Goal: Information Seeking & Learning: Check status

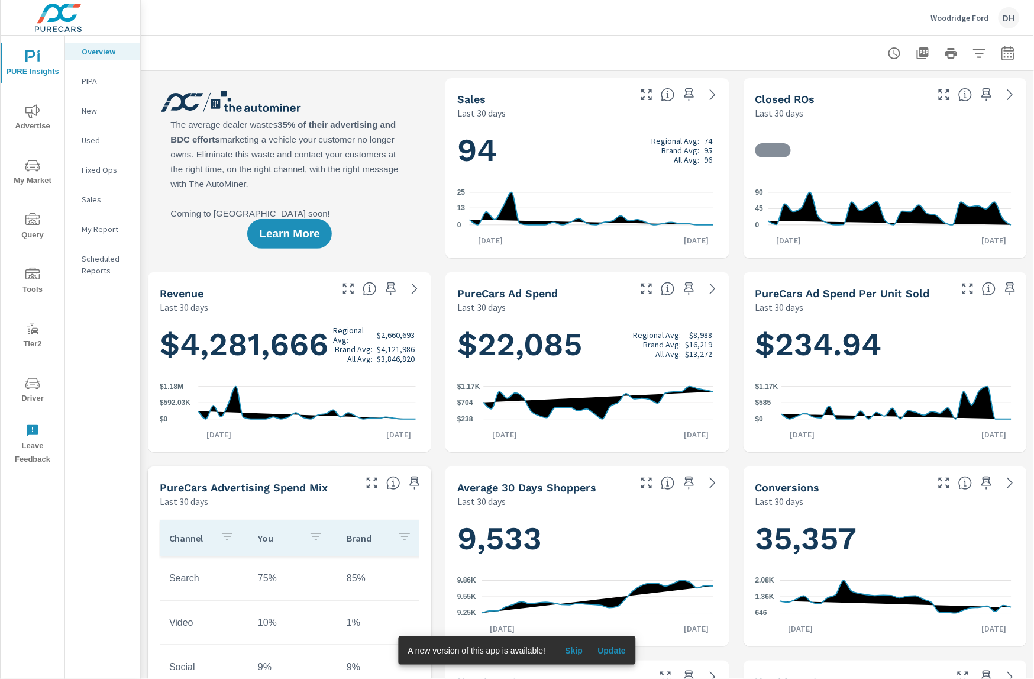
click at [38, 122] on span "Advertise" at bounding box center [32, 118] width 57 height 29
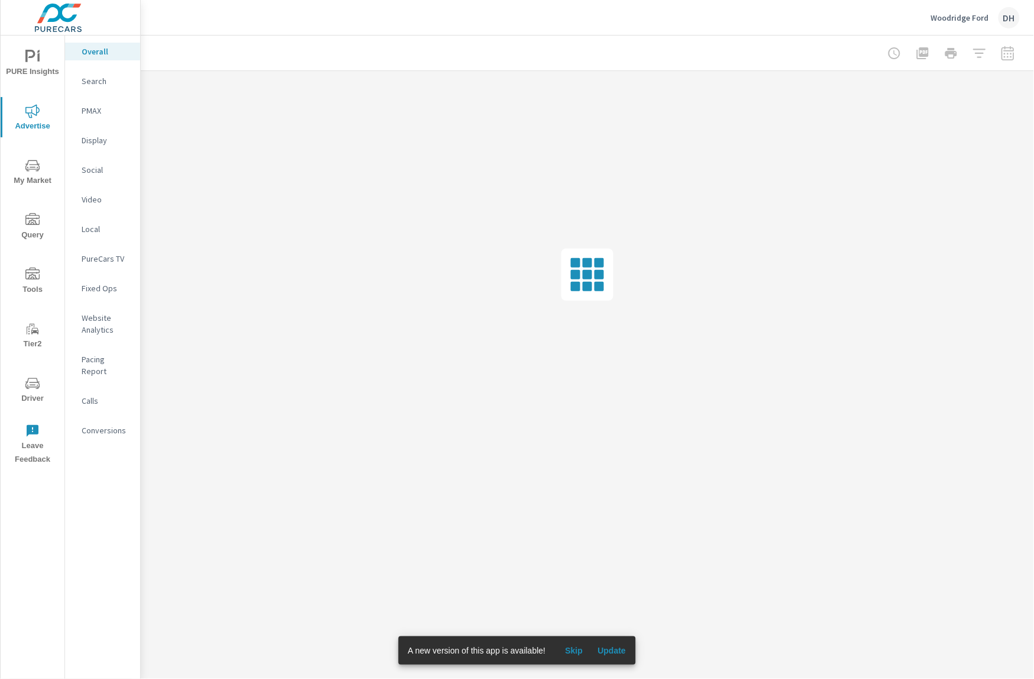
click at [98, 117] on div "PMAX" at bounding box center [102, 111] width 75 height 18
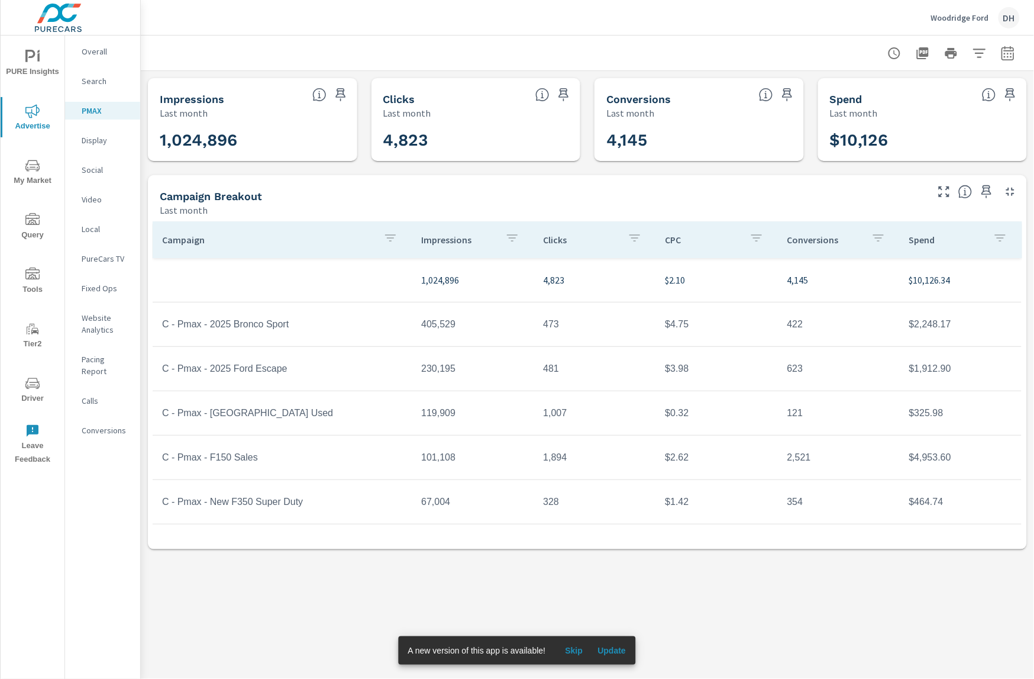
click at [340, 189] on div "Campaign Breakout" at bounding box center [543, 196] width 766 height 14
click at [1005, 54] on icon "button" at bounding box center [1008, 55] width 8 height 5
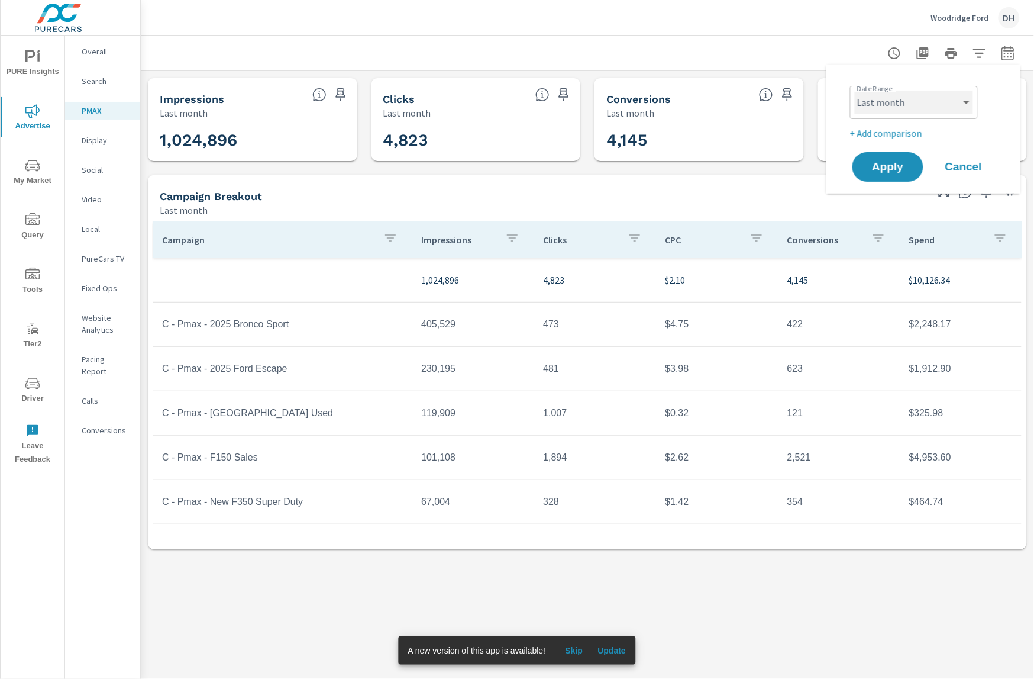
click at [942, 102] on select "Custom [DATE] Last week Last 7 days Last 14 days Last 30 days Last 45 days Last…" at bounding box center [914, 103] width 118 height 24
click at [855, 91] on select "Custom [DATE] Last week Last 7 days Last 14 days Last 30 days Last 45 days Last…" at bounding box center [914, 103] width 118 height 24
select select "Month to date"
click at [894, 158] on button "Apply" at bounding box center [887, 166] width 73 height 31
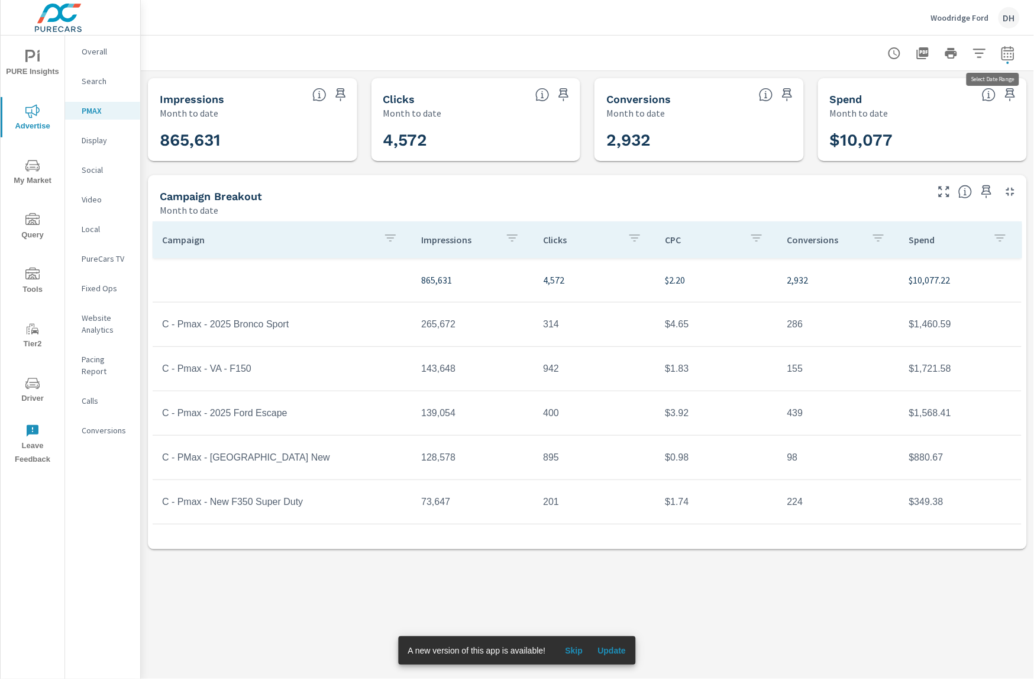
click at [1011, 53] on icon "button" at bounding box center [1008, 55] width 8 height 5
select select "Month to date"
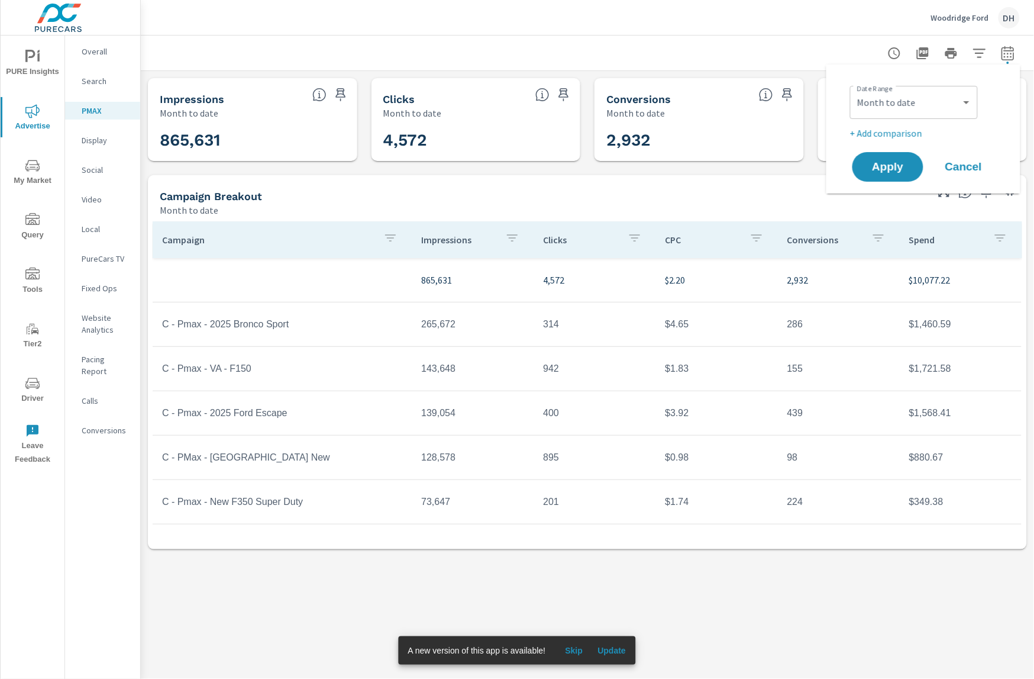
click at [937, 20] on p "Woodridge Ford" at bounding box center [960, 17] width 58 height 11
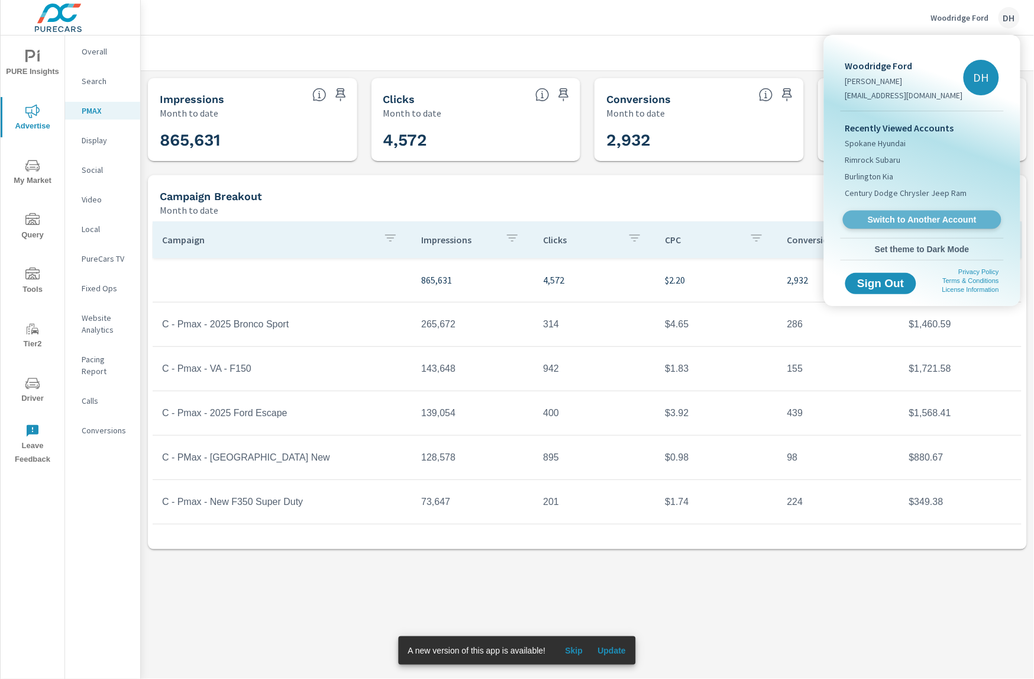
click at [876, 221] on span "Switch to Another Account" at bounding box center [922, 219] width 145 height 11
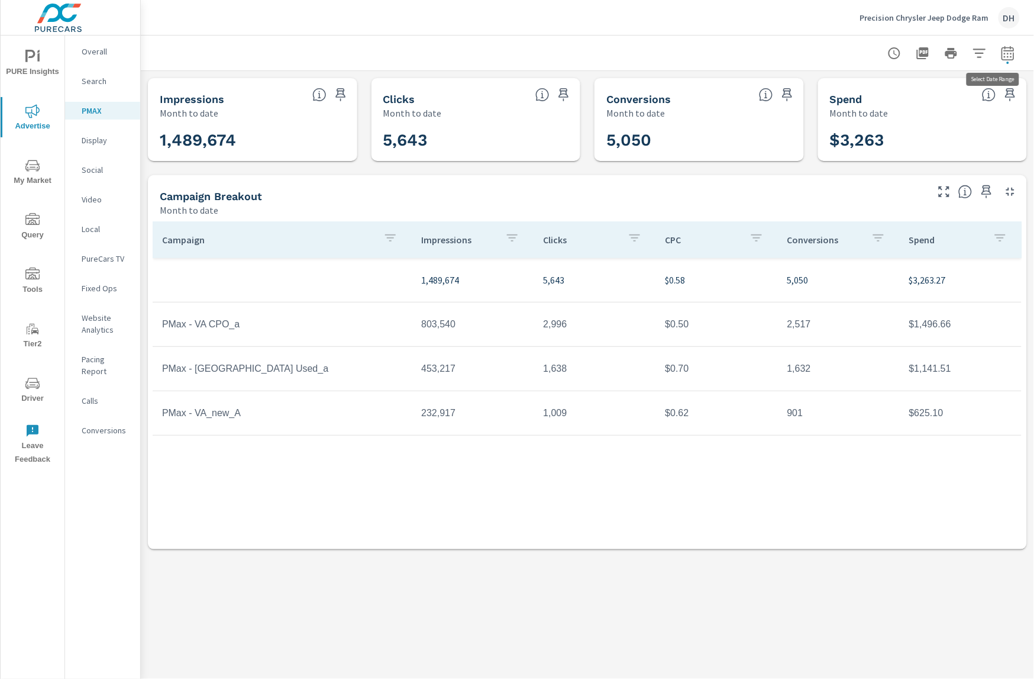
click at [1015, 51] on icon "button" at bounding box center [1008, 53] width 14 height 14
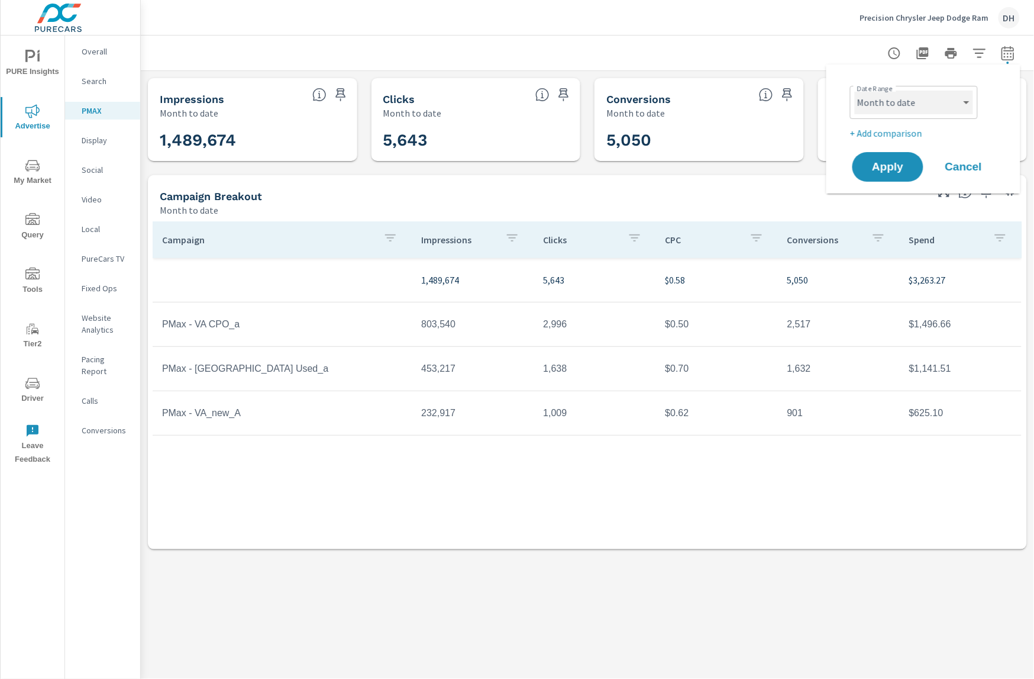
click at [966, 102] on select "Custom [DATE] Last week Last 7 days Last 14 days Last 30 days Last 45 days Last…" at bounding box center [914, 103] width 118 height 24
click at [855, 91] on select "Custom [DATE] Last week Last 7 days Last 14 days Last 30 days Last 45 days Last…" at bounding box center [914, 103] width 118 height 24
click at [948, 110] on select "Custom [DATE] Last week Last 7 days Last 14 days Last 30 days Last 45 days Last…" at bounding box center [914, 103] width 118 height 24
click at [855, 91] on select "Custom [DATE] Last week Last 7 days Last 14 days Last 30 days Last 45 days Last…" at bounding box center [914, 103] width 118 height 24
select select "Last 6 months"
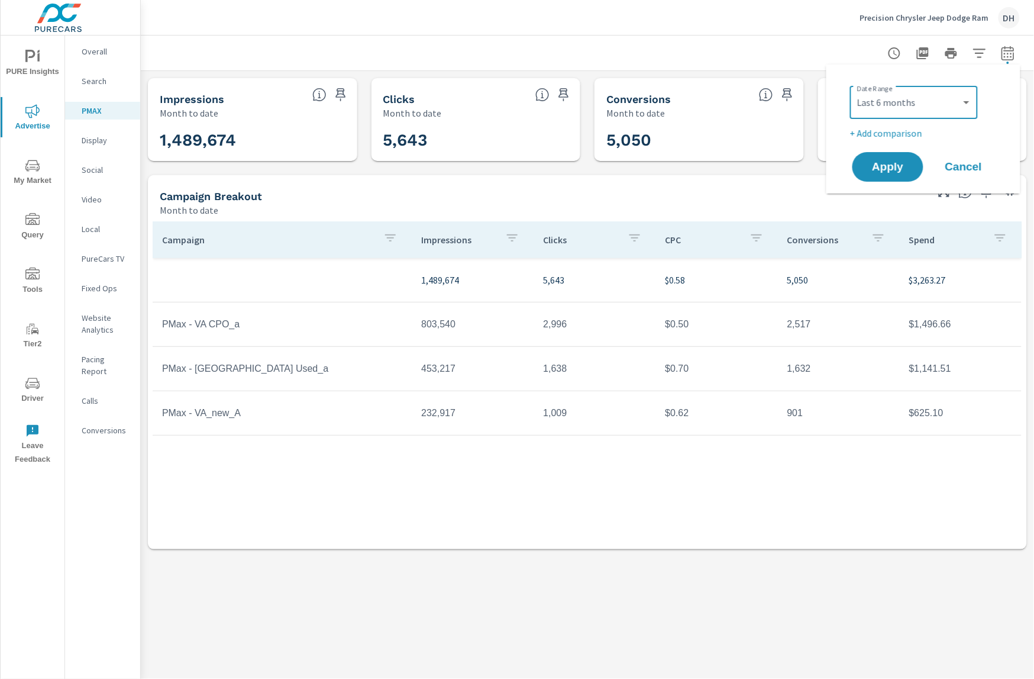
click at [895, 168] on span "Apply" at bounding box center [887, 167] width 47 height 11
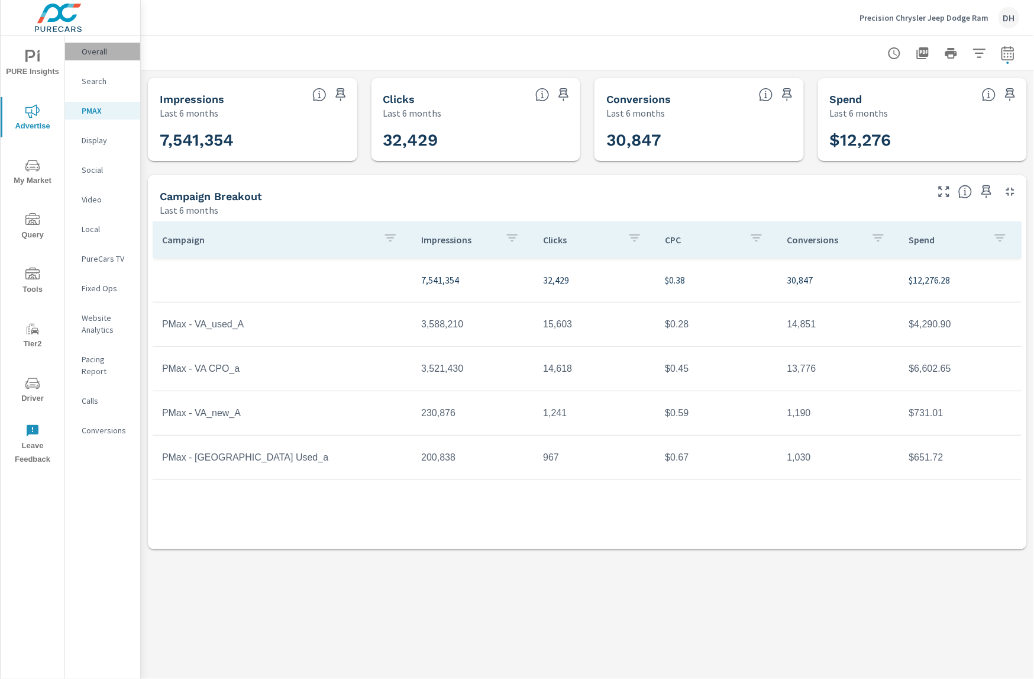
click at [88, 53] on p "Overall" at bounding box center [106, 52] width 49 height 12
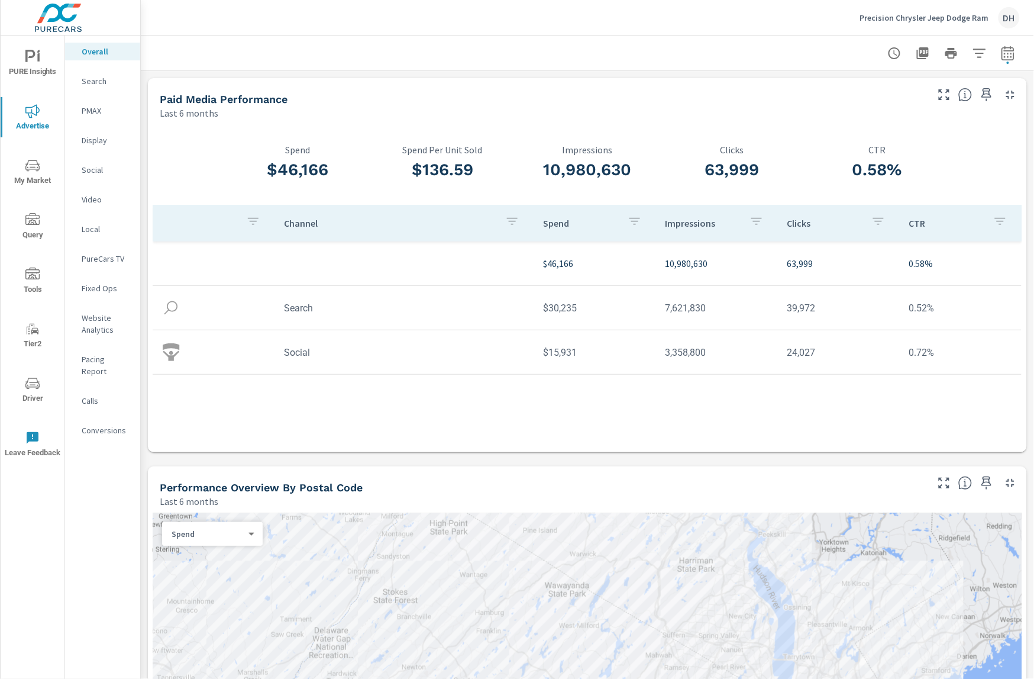
click at [787, 141] on div "63,999 Clicks" at bounding box center [732, 164] width 145 height 80
click at [30, 50] on icon "nav menu" at bounding box center [32, 57] width 14 height 14
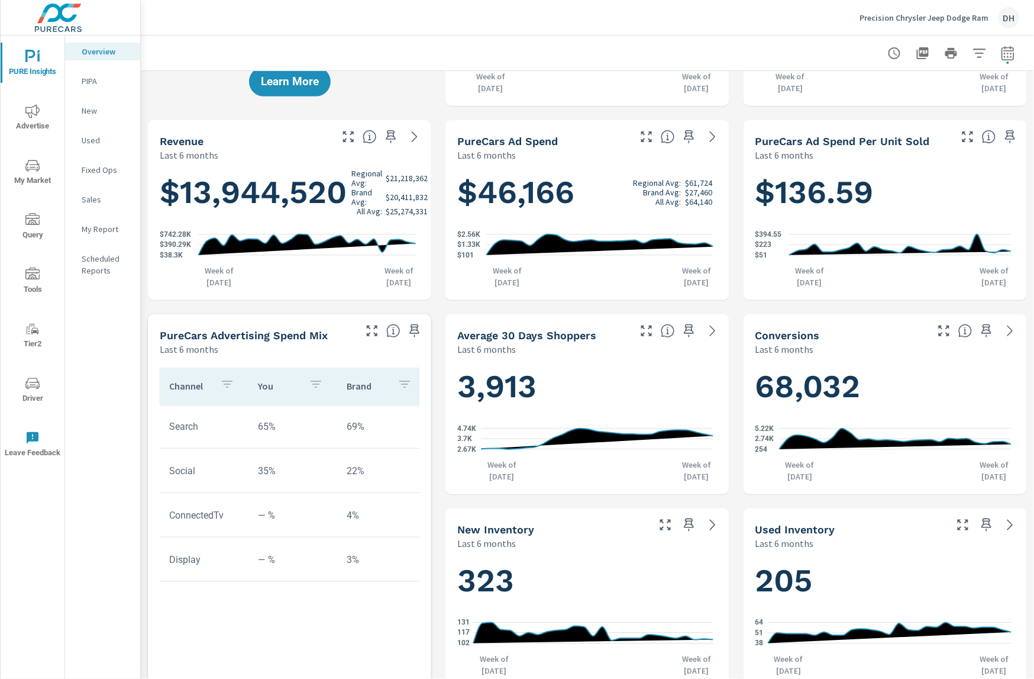
scroll to position [353, 0]
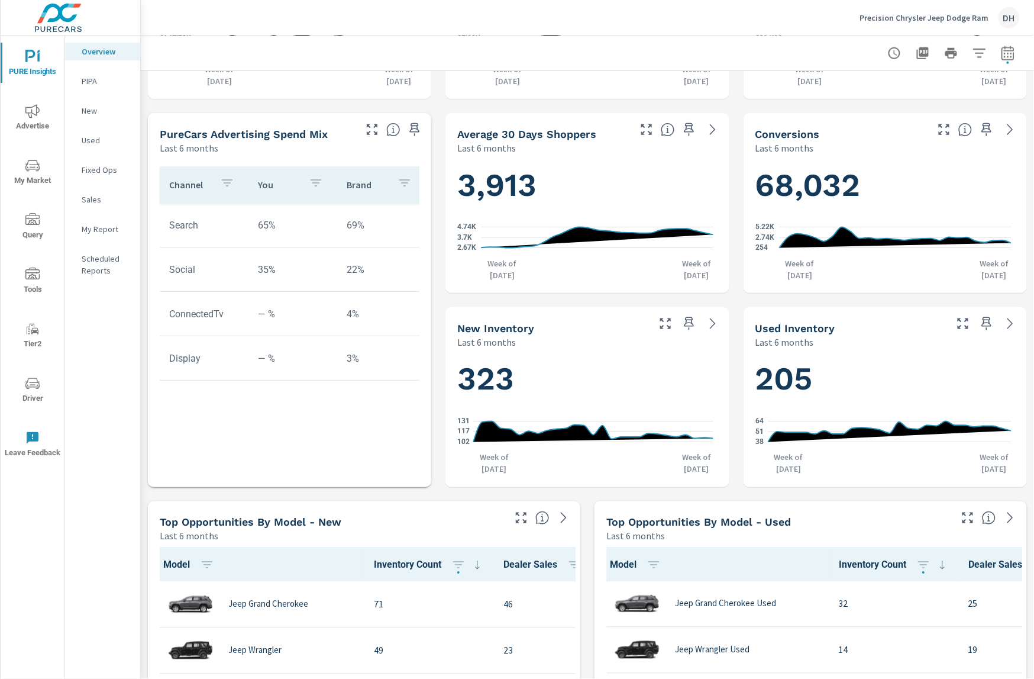
click at [40, 163] on span "My Market" at bounding box center [32, 173] width 57 height 29
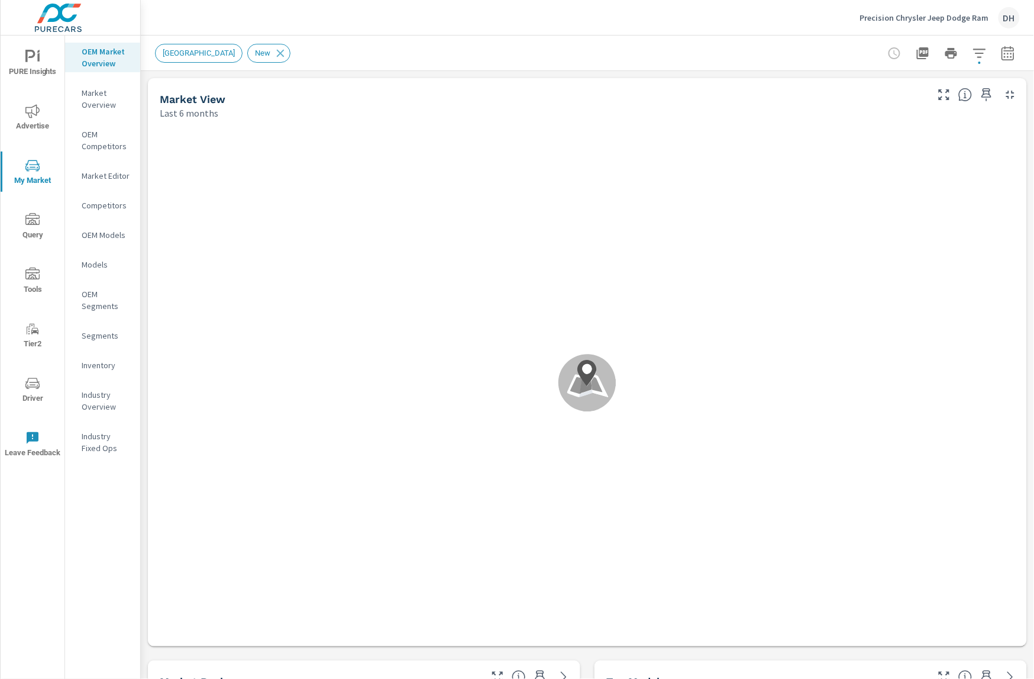
scroll to position [1, 0]
